Goal: Check status: Check status

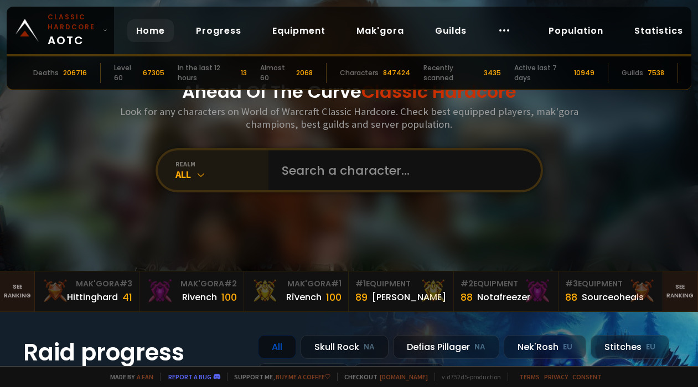
click at [188, 172] on div "All" at bounding box center [221, 174] width 93 height 13
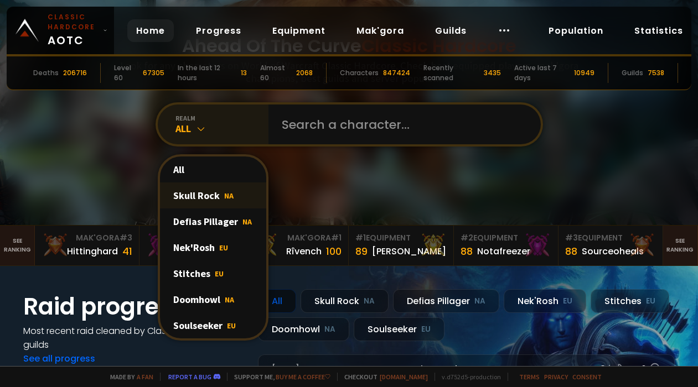
scroll to position [55, 0]
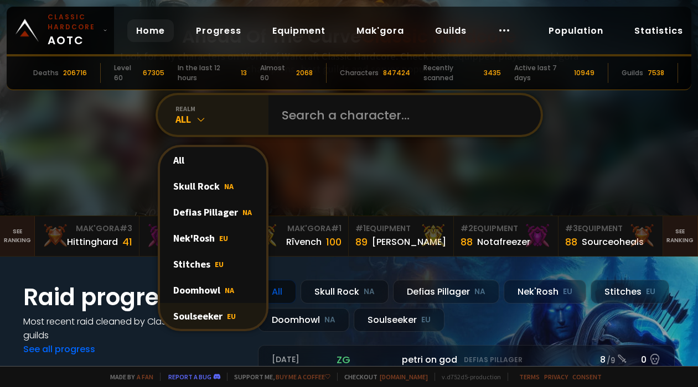
click at [214, 314] on div "Soulseeker EU" at bounding box center [213, 316] width 106 height 26
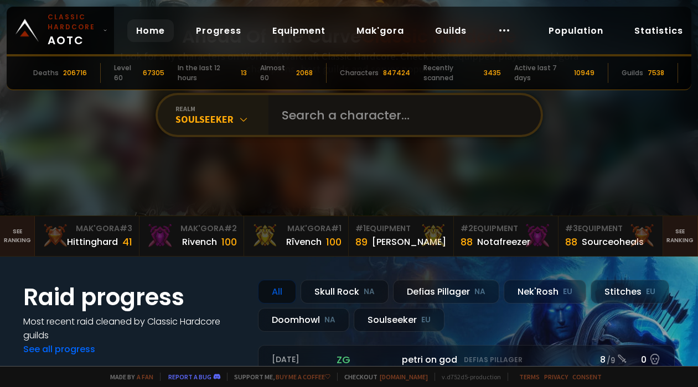
click at [366, 112] on input "text" at bounding box center [401, 115] width 252 height 40
type input "Wetrix"
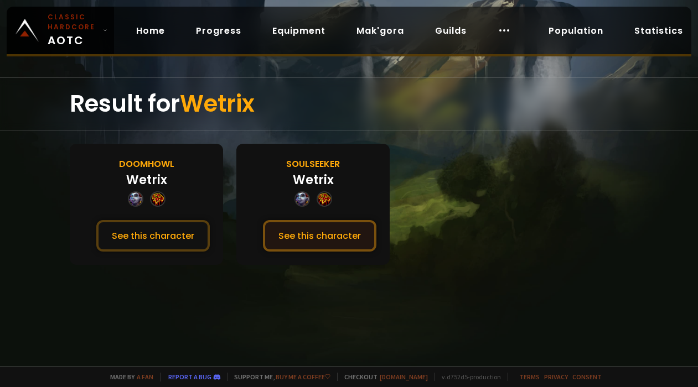
click at [314, 244] on button "See this character" at bounding box center [319, 236] width 113 height 32
